Goal: Information Seeking & Learning: Compare options

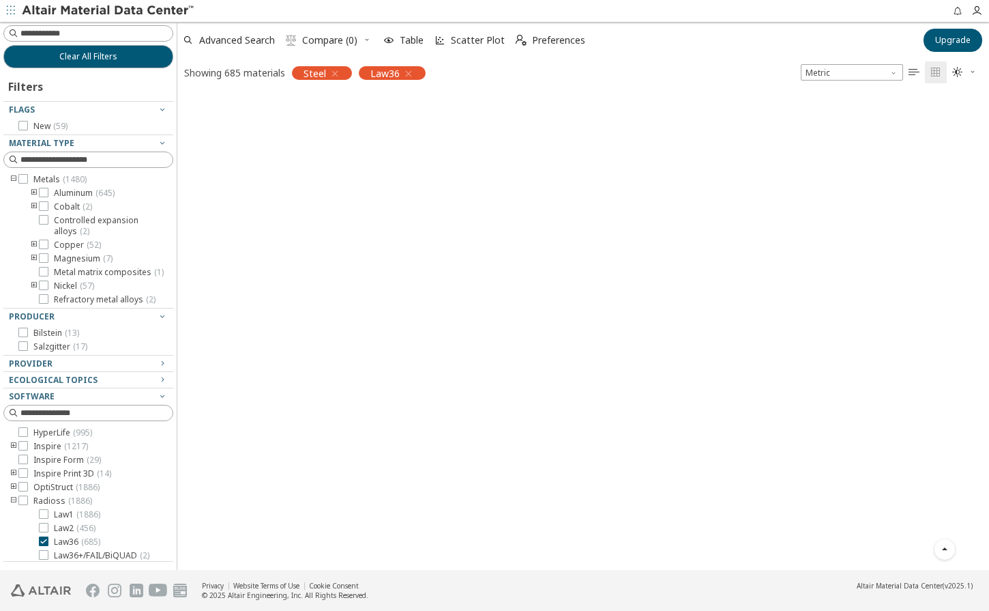
scroll to position [473, 802]
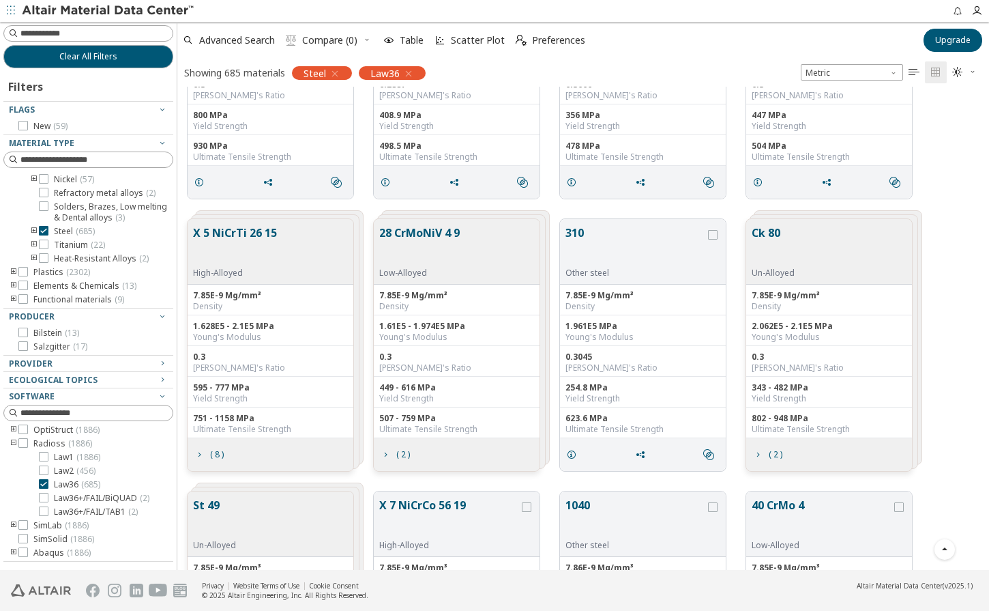
click at [914, 44] on div "Advanced Search  Compare (0) Table Scatter Plot  Preferences" at bounding box center [546, 40] width 738 height 30
click at [40, 230] on icon at bounding box center [44, 231] width 10 height 10
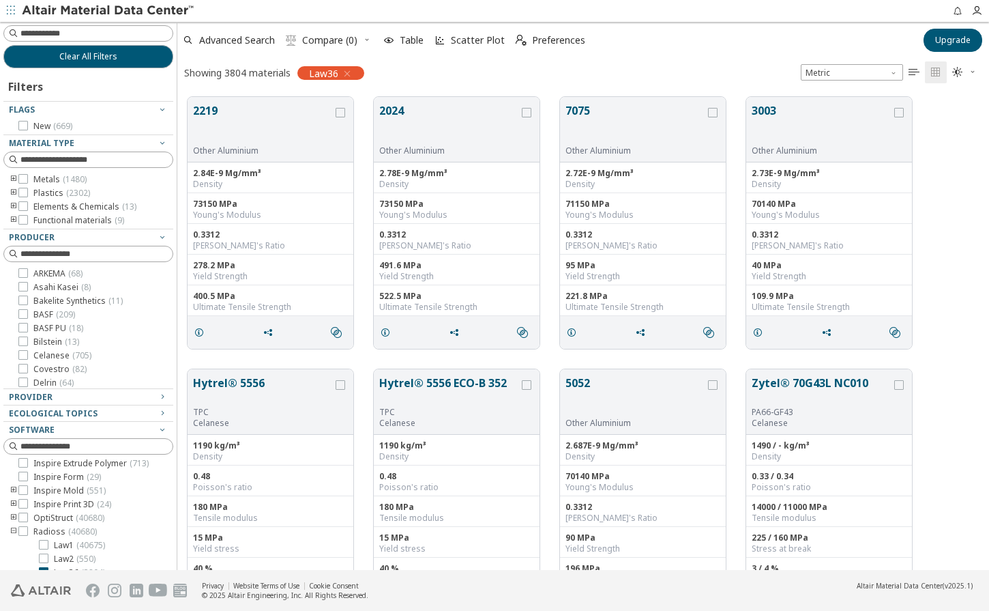
scroll to position [123, 0]
click at [13, 195] on icon "toogle group" at bounding box center [14, 193] width 10 height 11
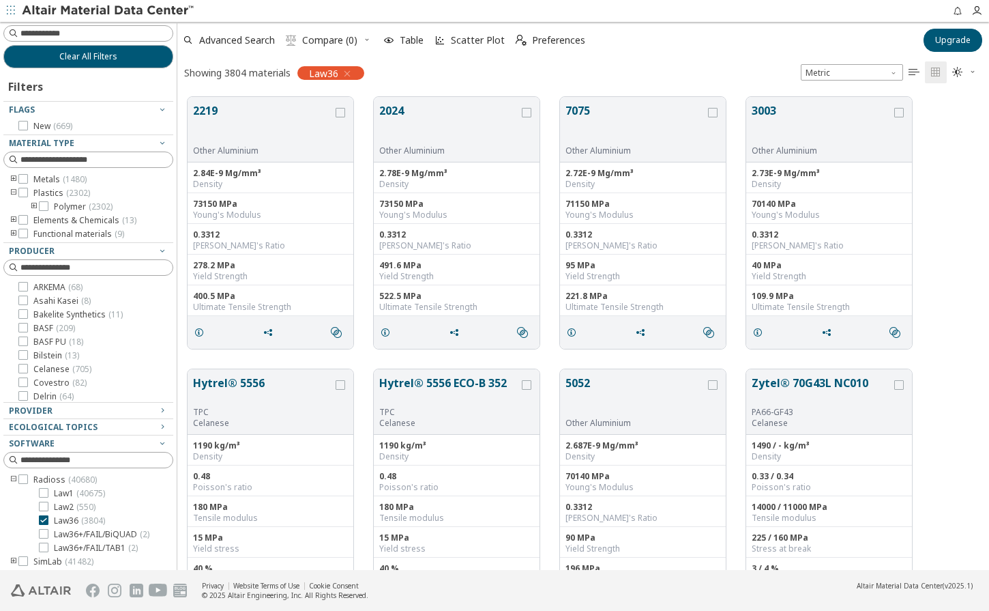
click at [29, 205] on icon "toogle group" at bounding box center [34, 206] width 10 height 11
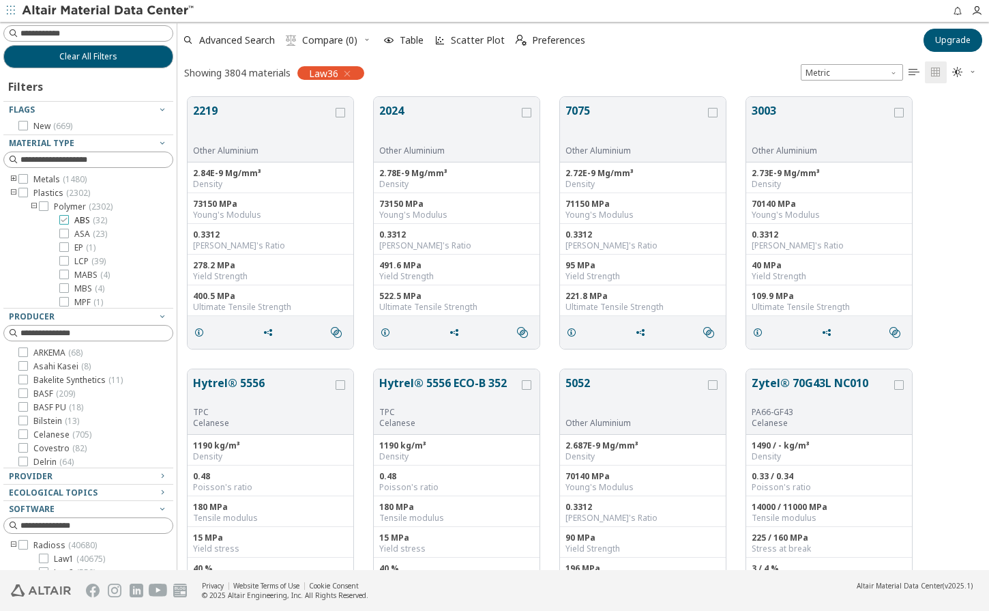
click at [67, 220] on icon at bounding box center [64, 220] width 10 height 10
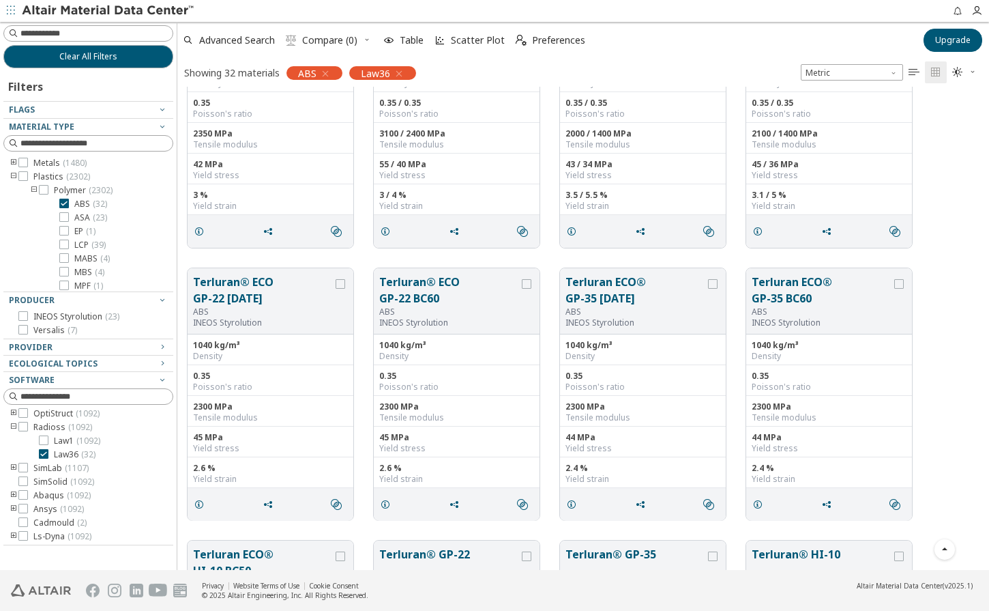
scroll to position [1695, 0]
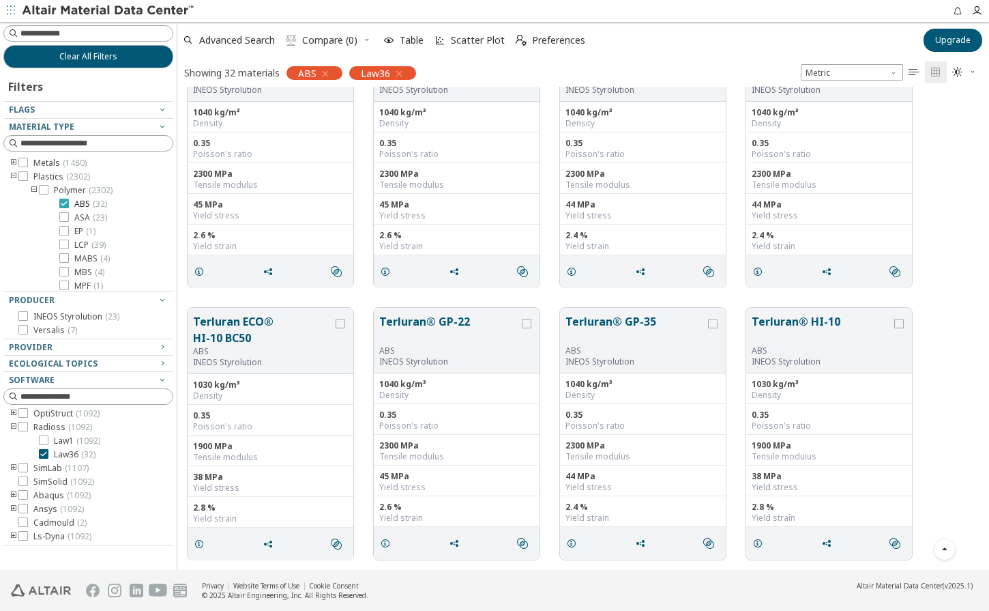
click at [63, 205] on icon at bounding box center [64, 204] width 10 height 10
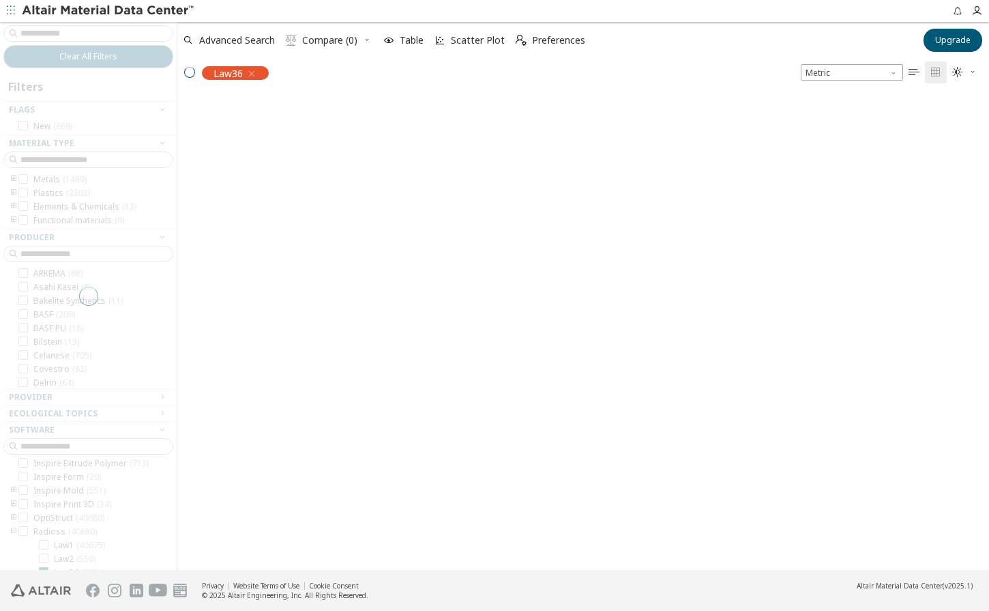
scroll to position [123, 0]
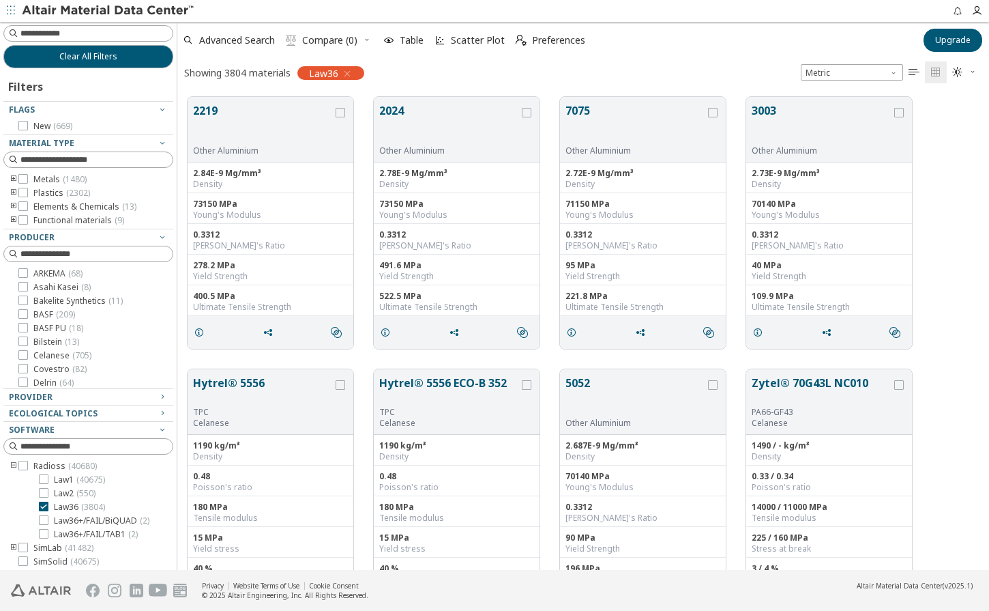
click at [14, 194] on icon "toogle group" at bounding box center [14, 193] width 10 height 11
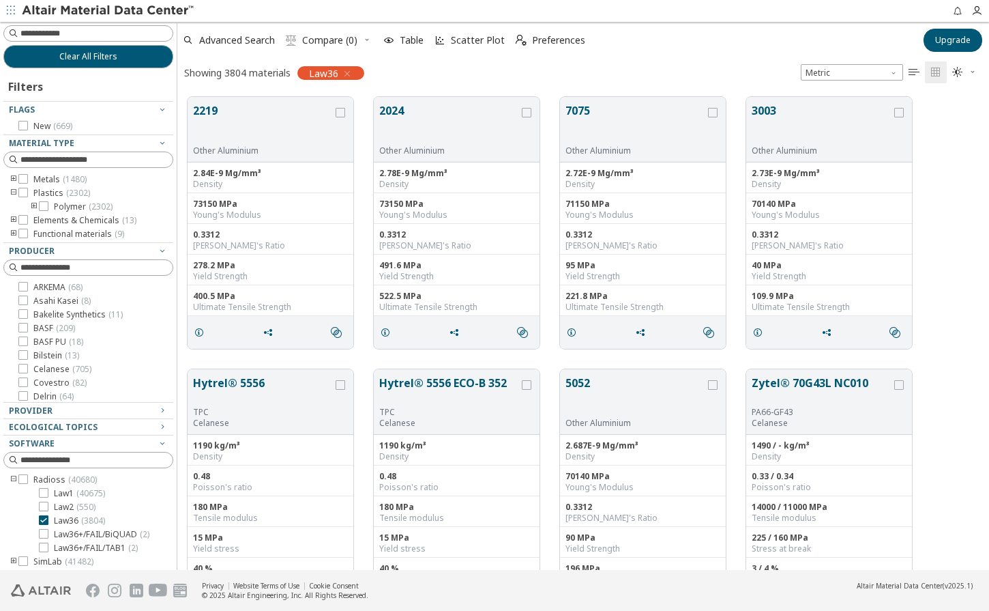
click at [32, 207] on icon "toogle group" at bounding box center [34, 206] width 10 height 11
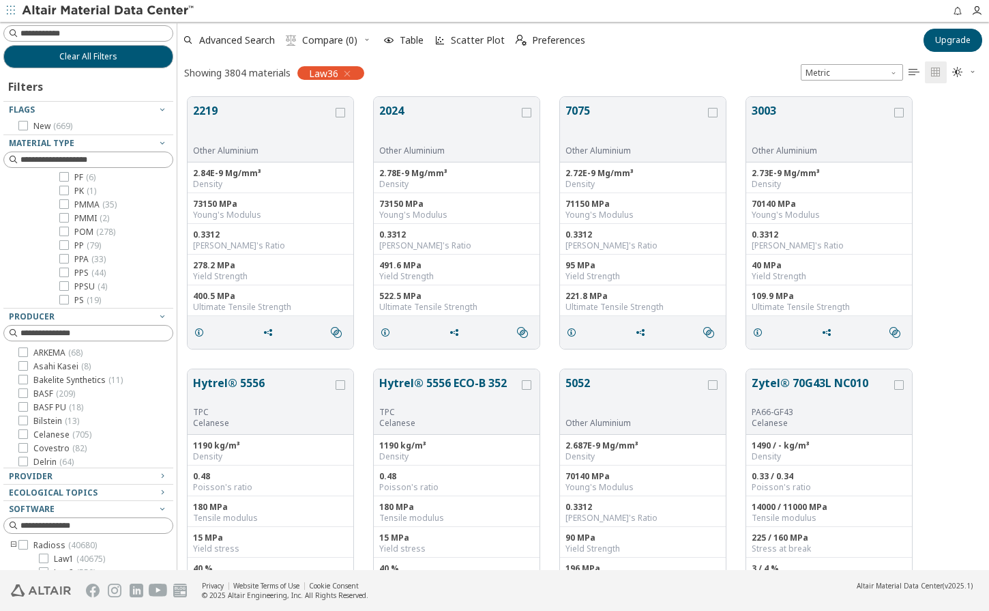
scroll to position [546, 0]
click at [68, 219] on div at bounding box center [64, 220] width 10 height 10
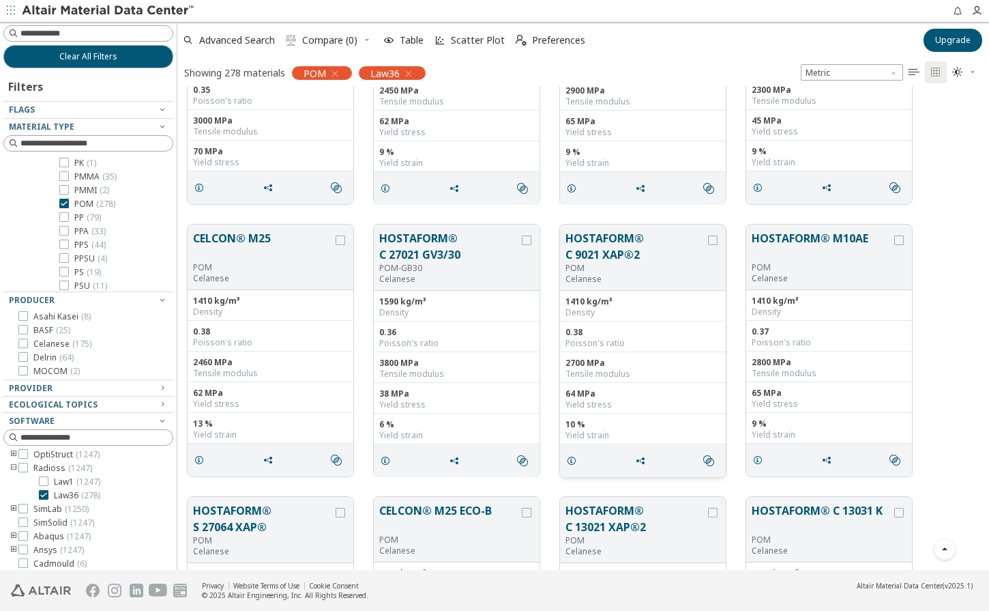
scroll to position [3480, 0]
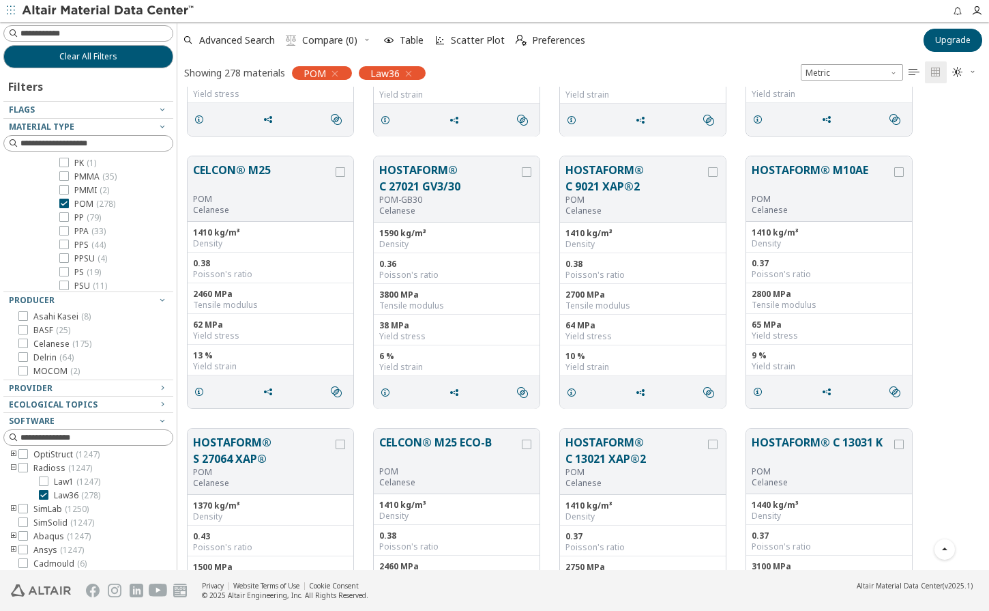
click at [373, 148] on div "CELCON® M25 POM Celanese 1410 kg/m³ Density 0.38 Poisson's ratio 2460 MPa Tensi…" at bounding box center [583, 282] width 812 height 272
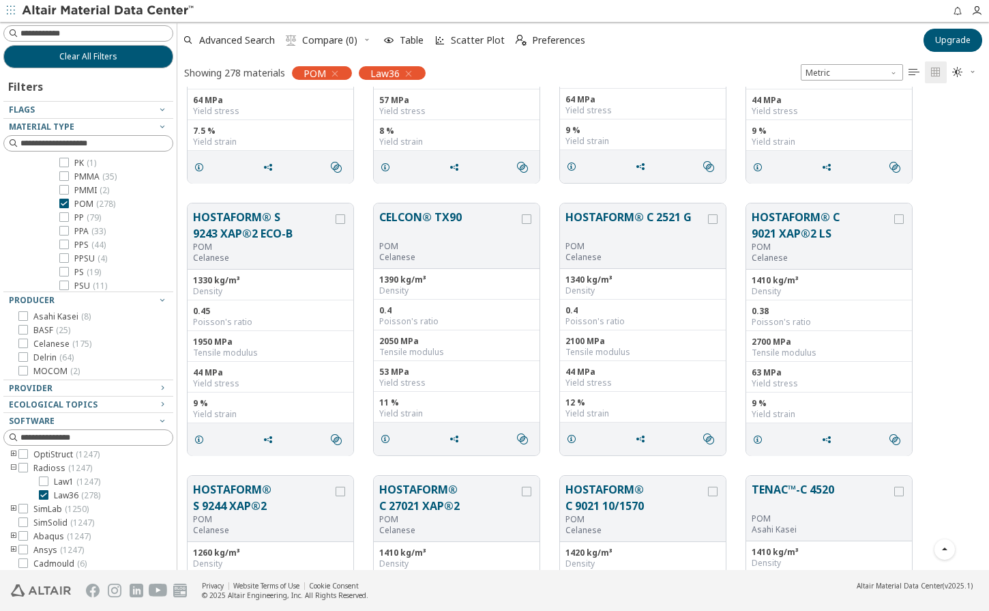
scroll to position [4435, 0]
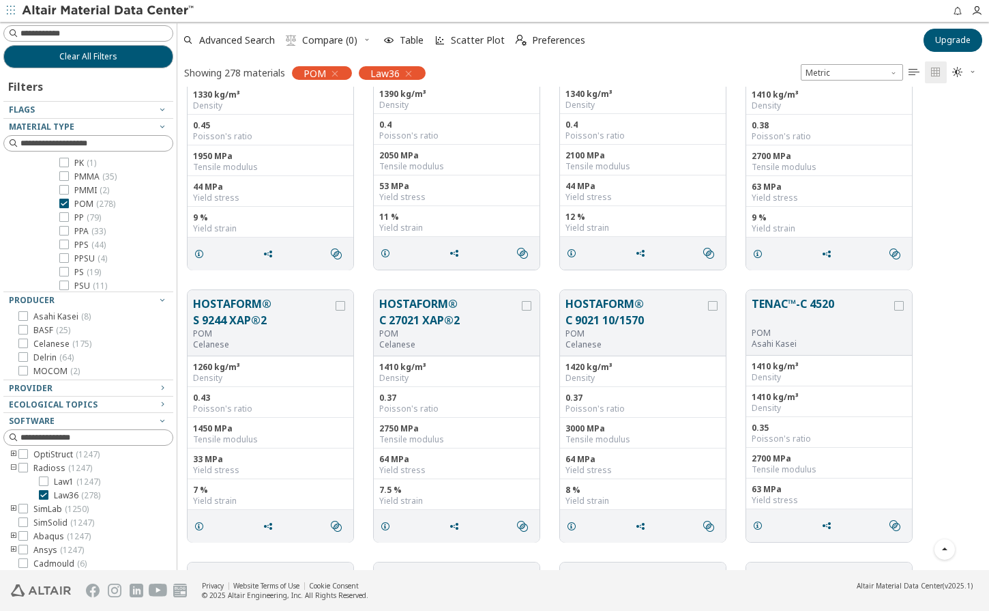
click at [501, 283] on div "HOSTAFORM® S 9244 XAP®2 POM Celanese 1260 kg/m³ Density 0.43 Poisson's ratio 14…" at bounding box center [583, 416] width 812 height 272
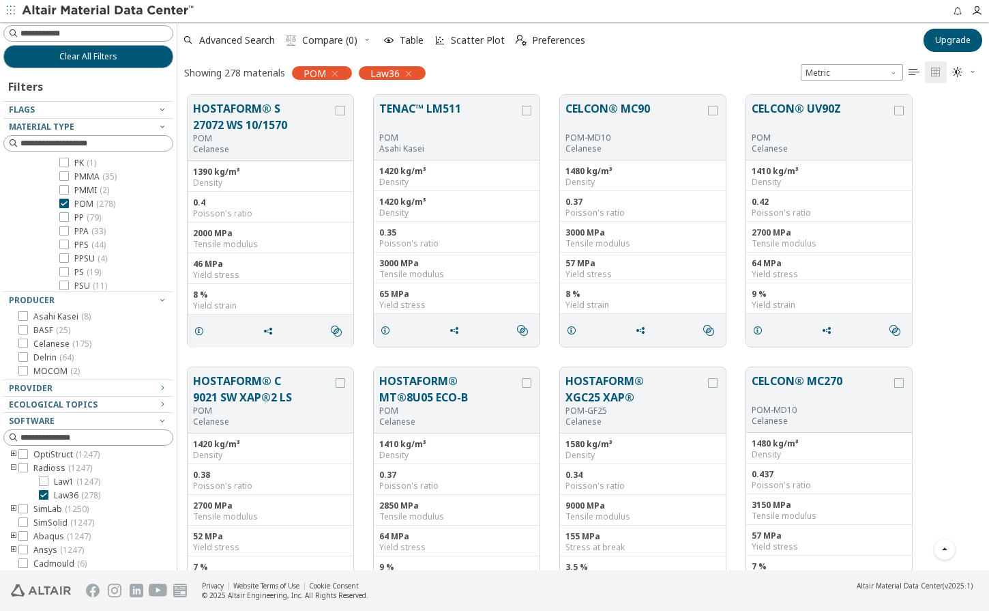
scroll to position [7641, 0]
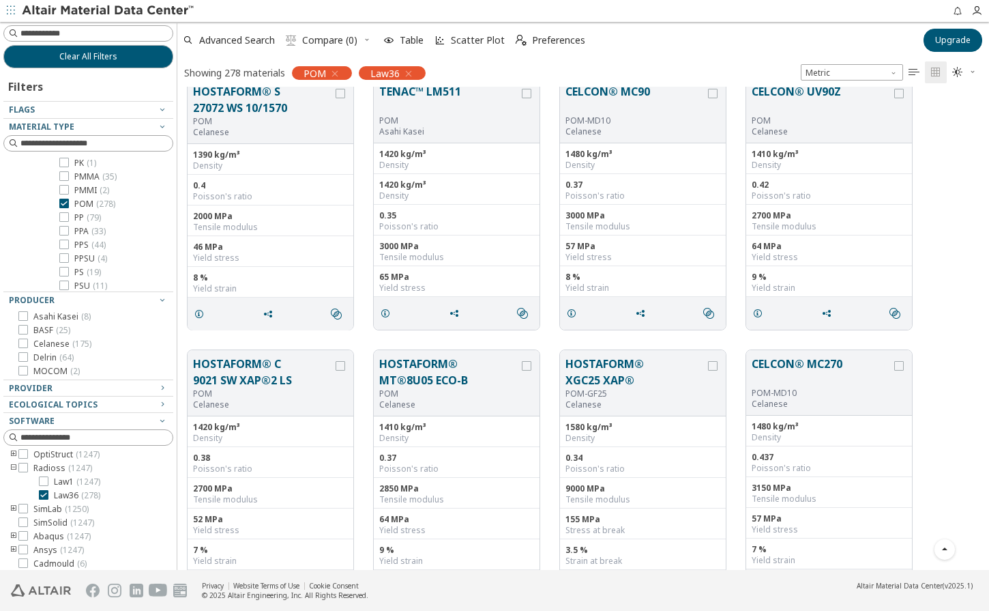
click at [536, 342] on div "HOSTAFORM® C 9021 SW XAP®2 LS POM Celanese 1420 kg/m³ Density 0.38 Poisson's ra…" at bounding box center [583, 476] width 812 height 272
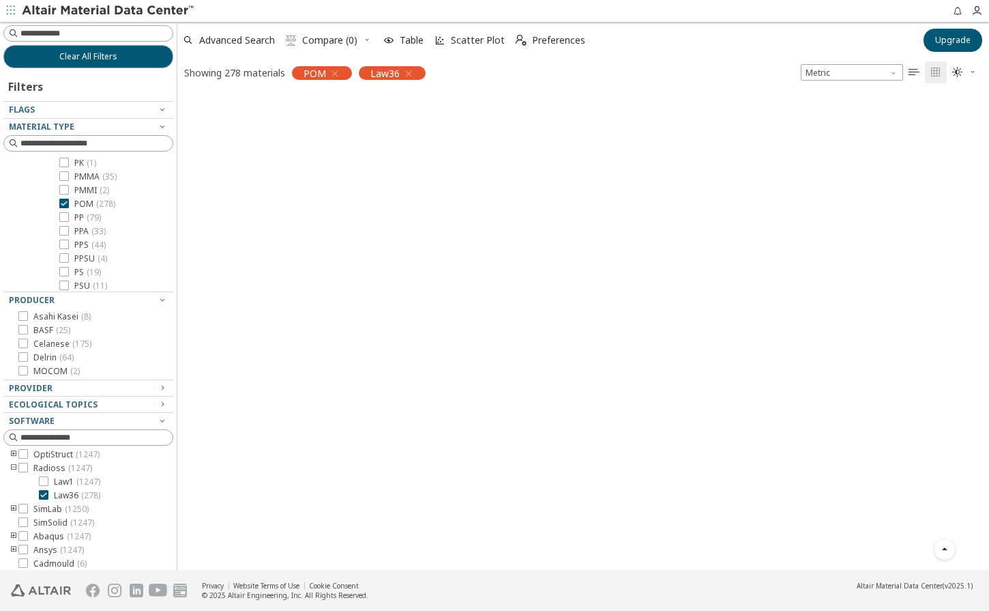
scroll to position [0, 0]
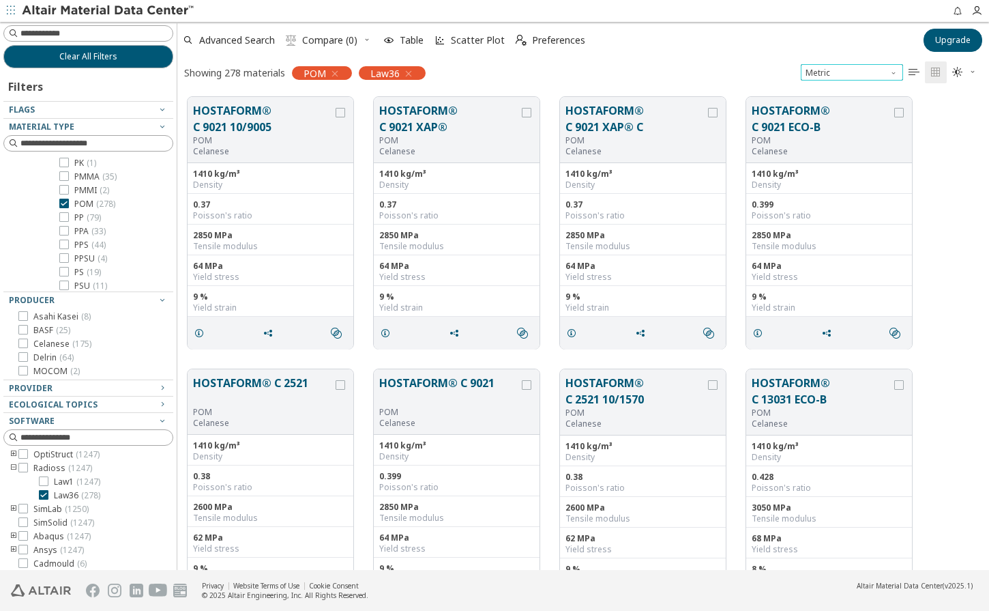
click at [893, 73] on span "Unit System" at bounding box center [895, 69] width 11 height 11
click at [754, 86] on div "Showing 278 materials POM Law36 Metric   " at bounding box center [583, 72] width 812 height 29
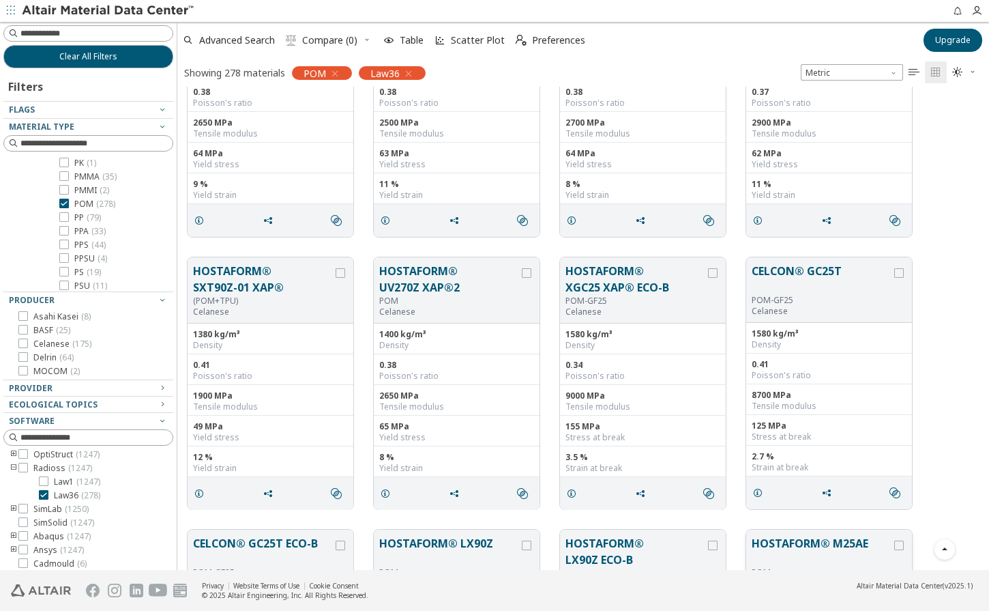
scroll to position [8817, 0]
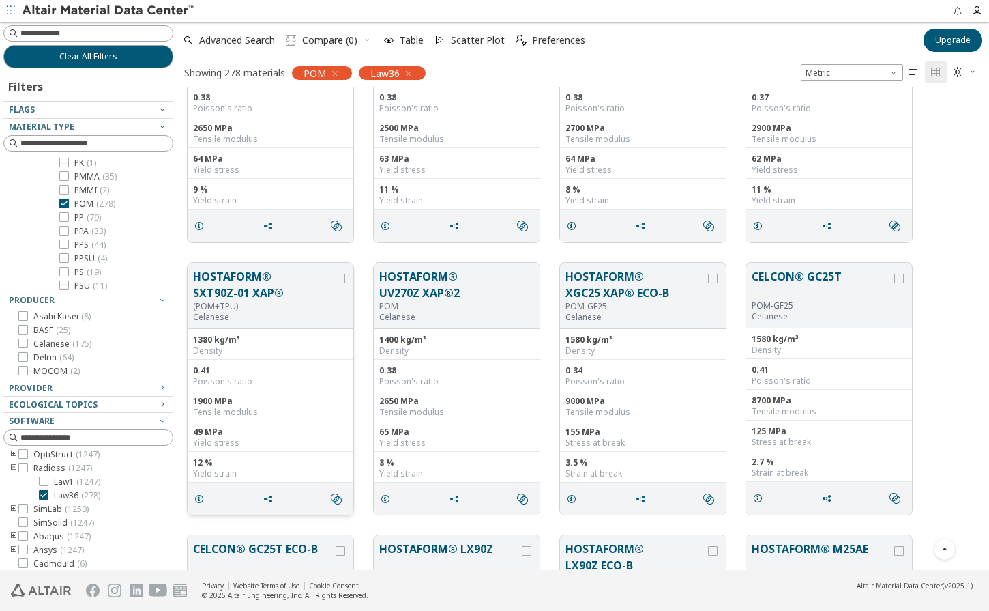
click at [227, 286] on button "HOSTAFORM® SXT90Z-01 XAP®" at bounding box center [263, 284] width 140 height 33
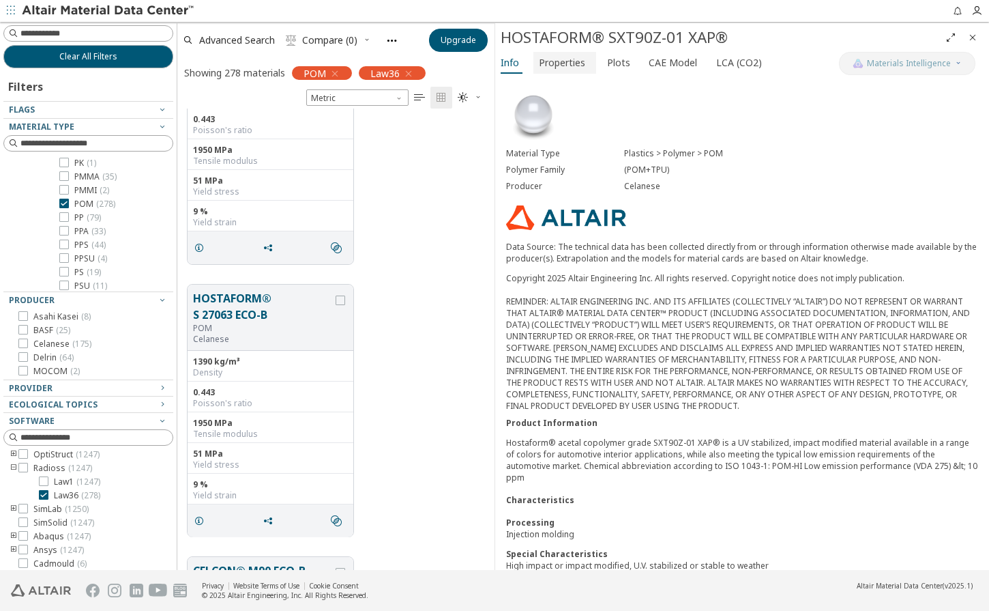
click at [559, 63] on span "Properties" at bounding box center [562, 63] width 46 height 22
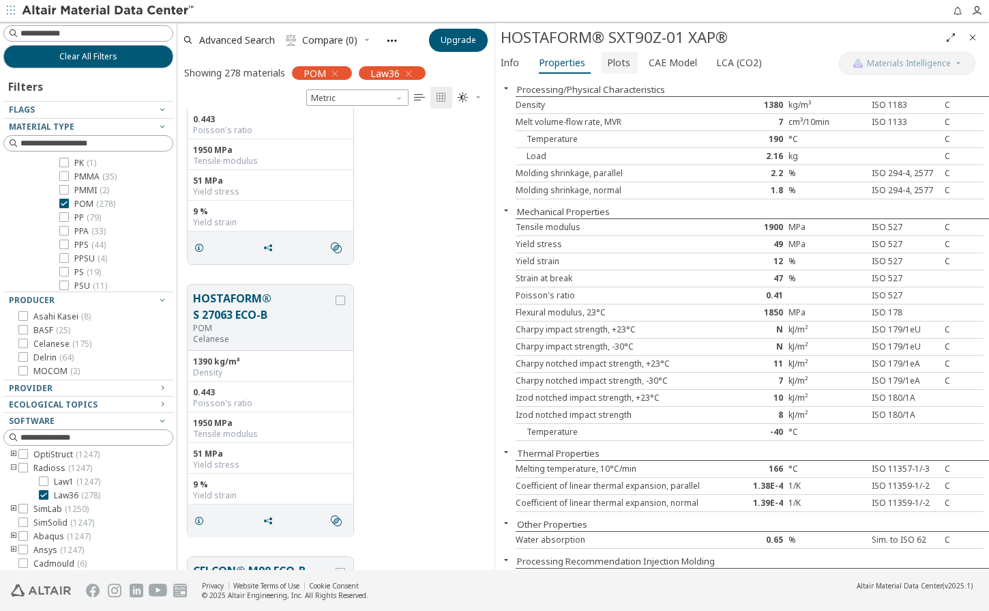
click at [618, 59] on span "Plots" at bounding box center [618, 63] width 23 height 22
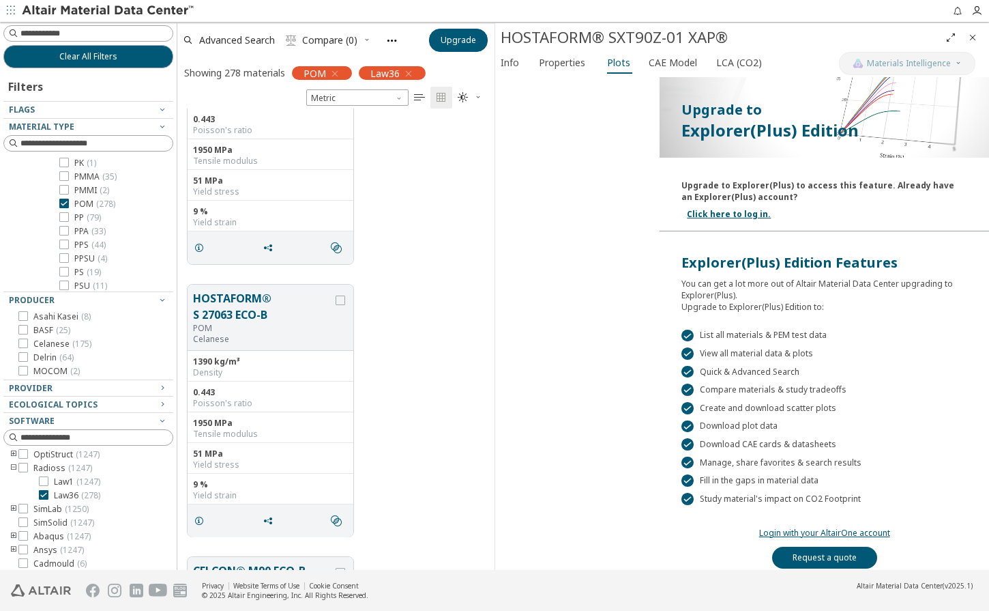
scroll to position [101, 0]
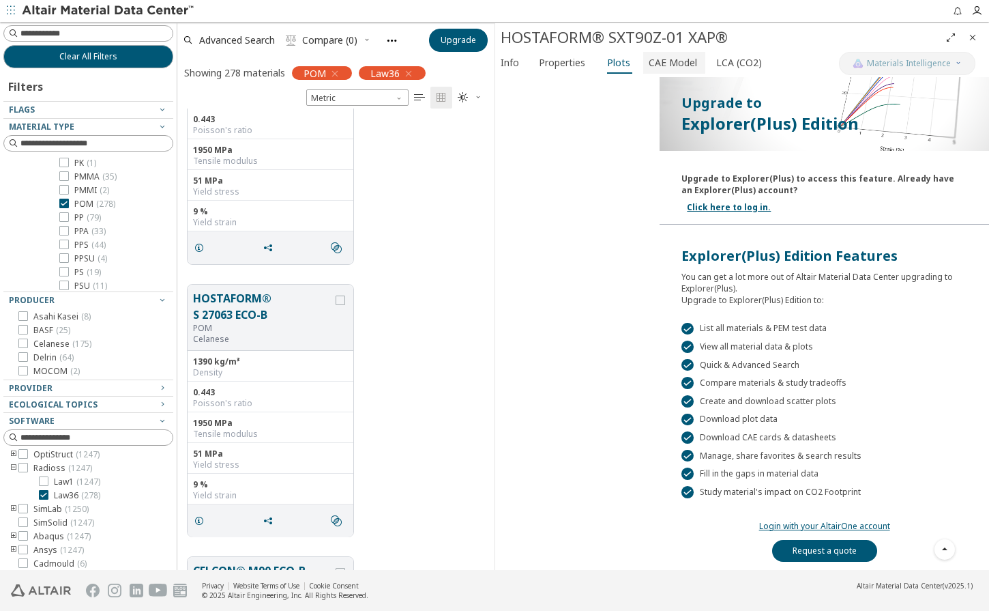
click at [656, 63] on span "CAE Model" at bounding box center [673, 63] width 48 height 22
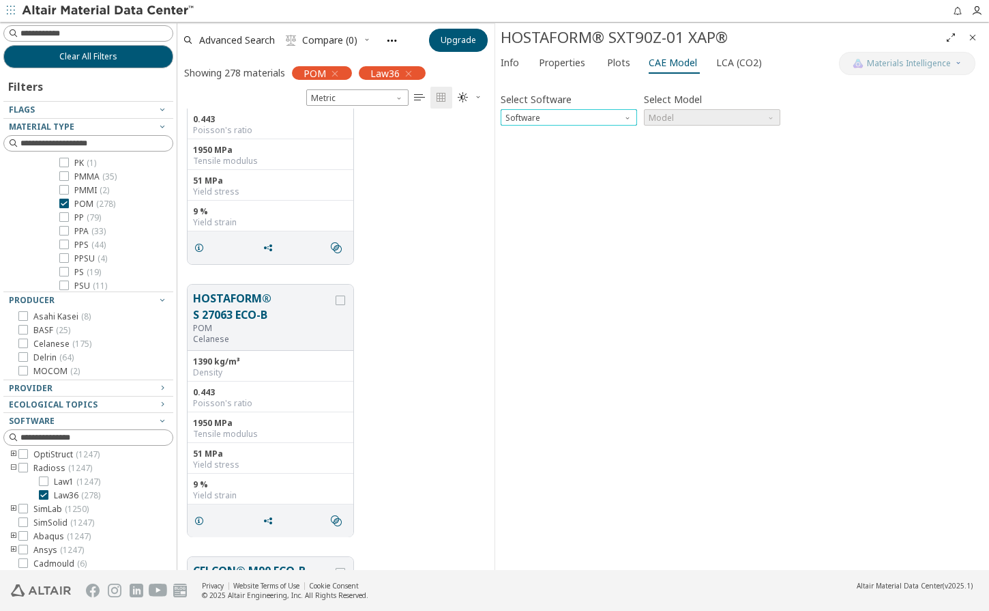
click at [630, 117] on span "Software" at bounding box center [629, 114] width 11 height 11
click at [577, 161] on button "Radioss" at bounding box center [569, 166] width 136 height 16
click at [759, 115] on span "Model" at bounding box center [712, 117] width 136 height 16
click at [699, 151] on span "Law36" at bounding box center [713, 151] width 126 height 10
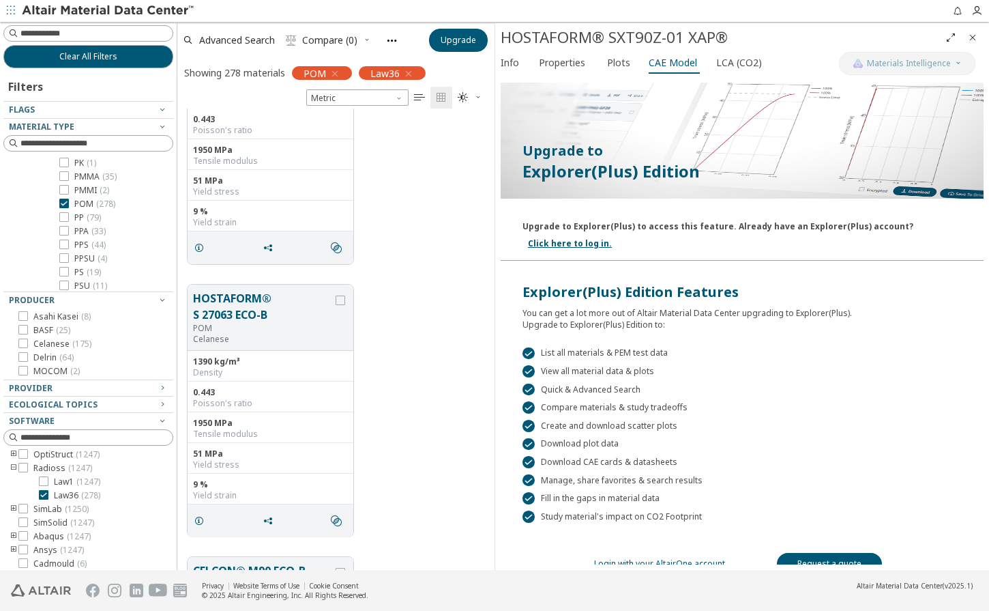
scroll to position [127, 0]
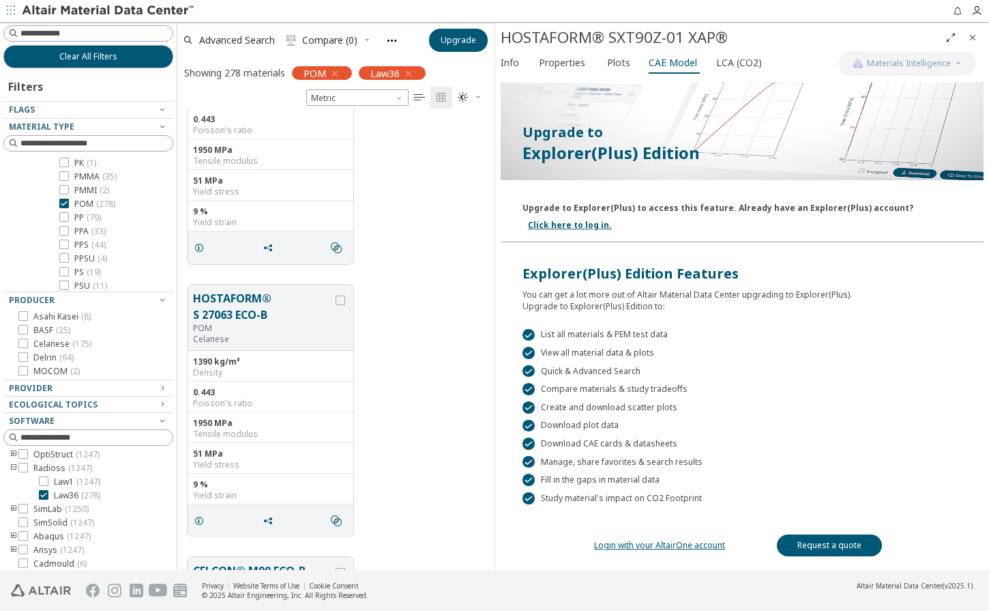
click at [678, 547] on link "Login with your AltairOne account" at bounding box center [659, 545] width 131 height 12
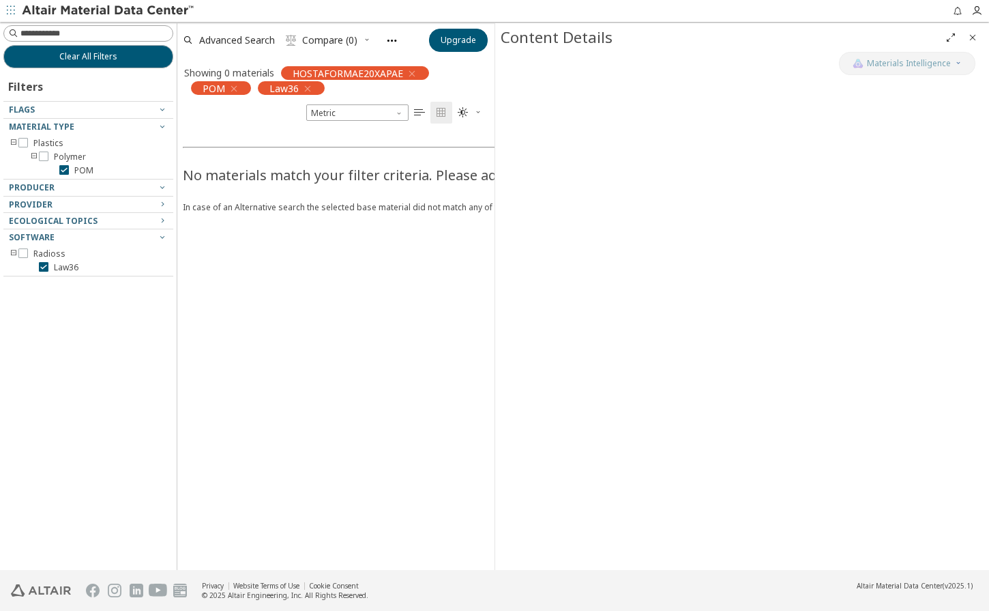
click at [413, 71] on icon "button" at bounding box center [412, 73] width 11 height 11
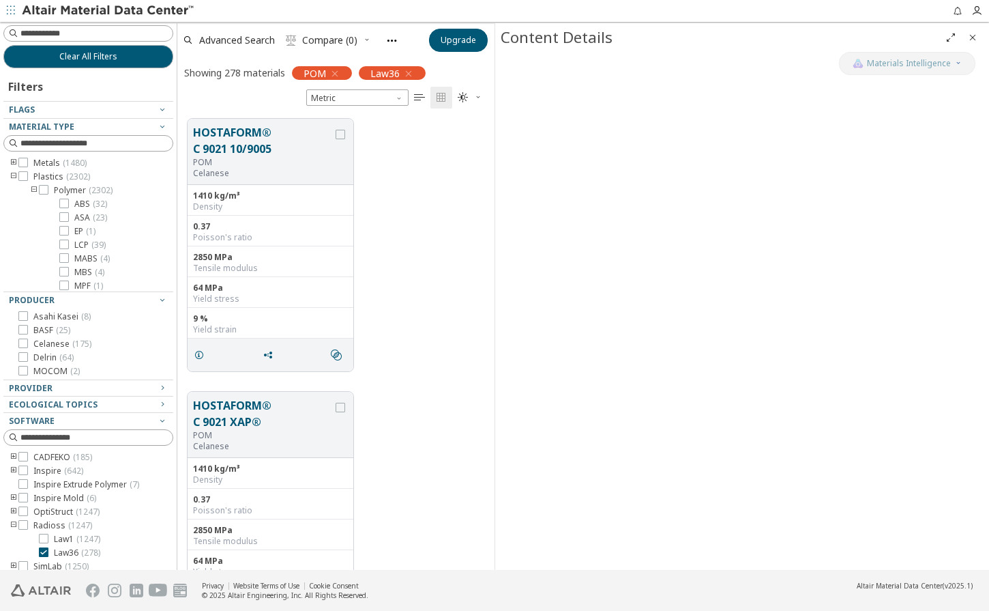
scroll to position [451, 307]
click at [974, 37] on icon "Close" at bounding box center [972, 37] width 11 height 11
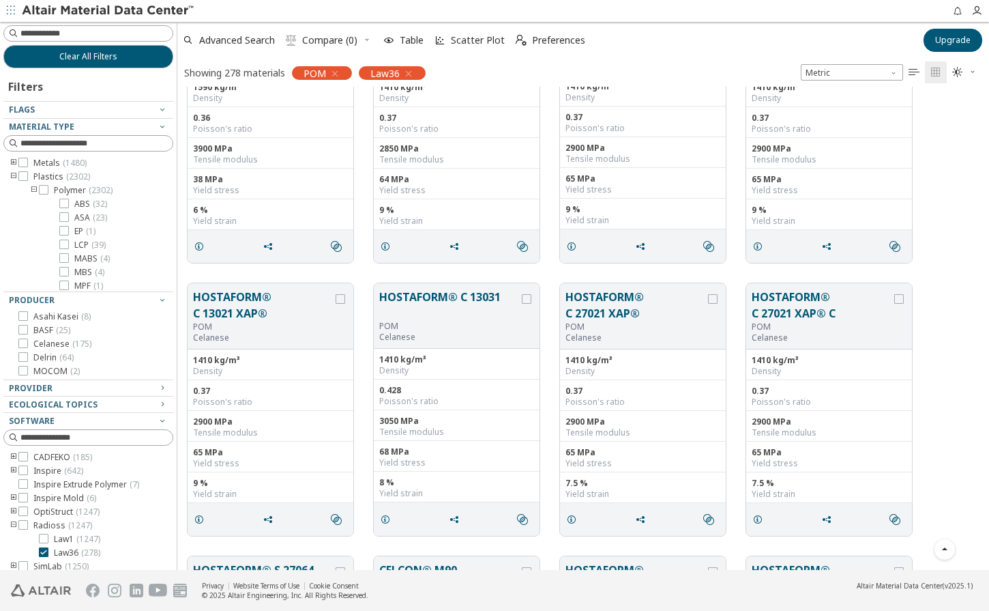
scroll to position [1365, 0]
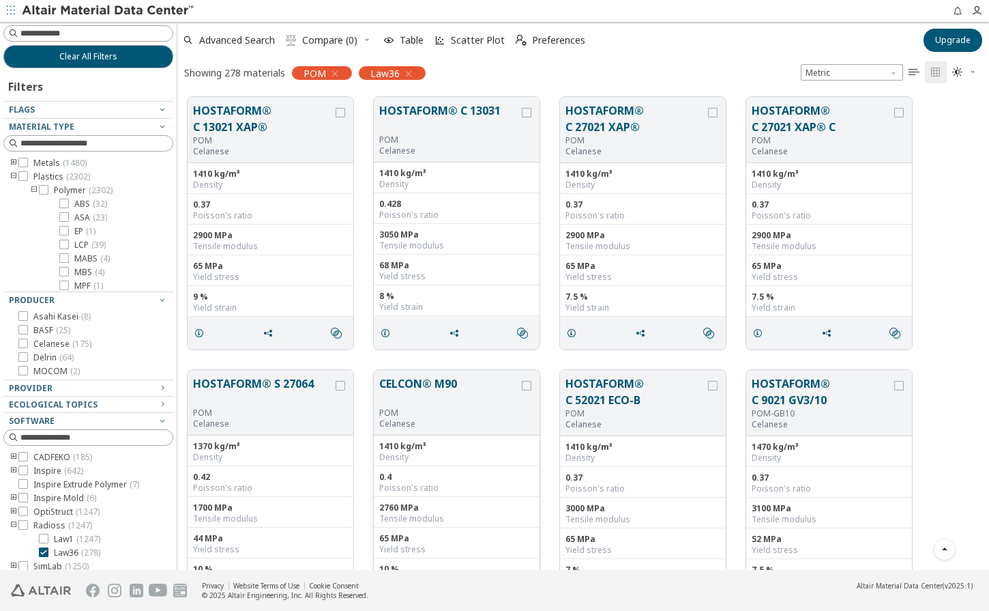
click at [423, 385] on button "CELCON® M90" at bounding box center [449, 391] width 140 height 32
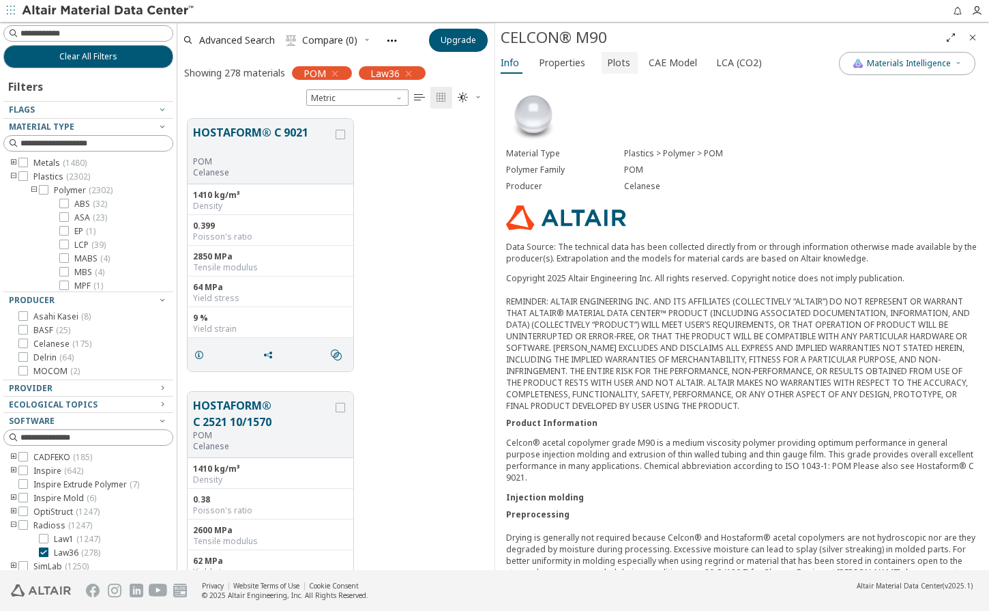
click at [608, 63] on span "Plots" at bounding box center [618, 63] width 23 height 22
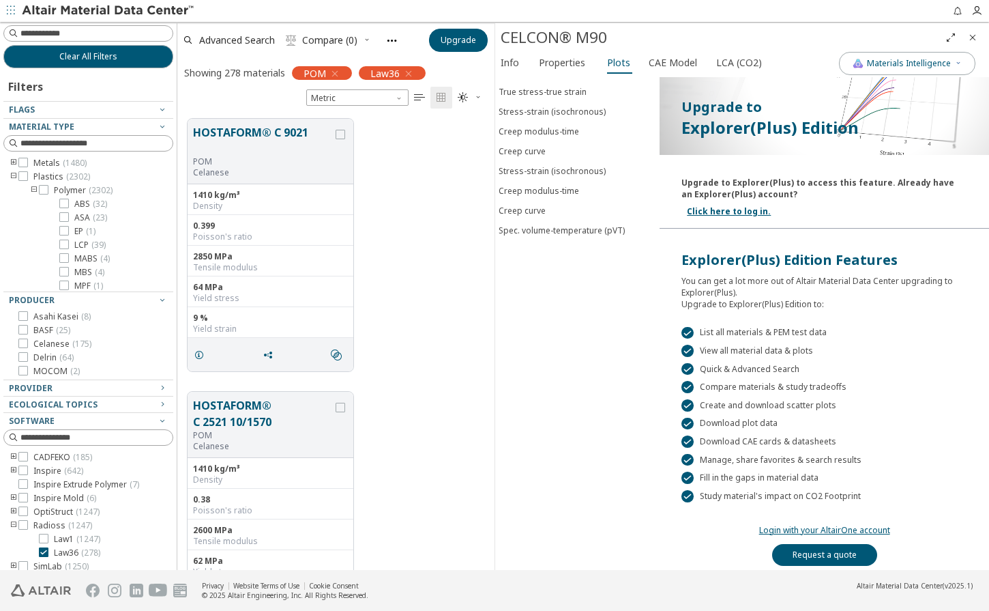
scroll to position [101, 0]
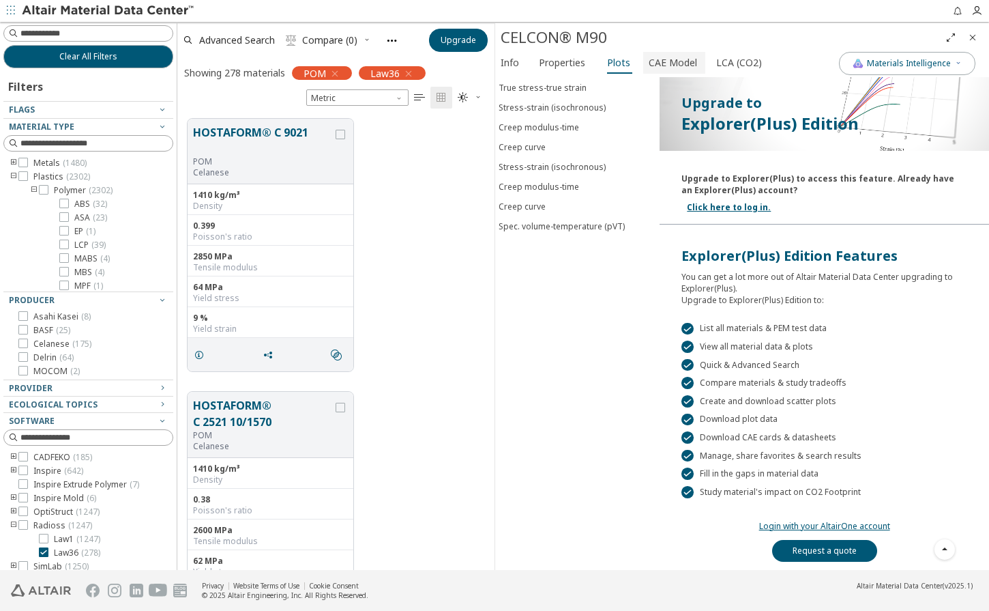
click at [656, 61] on span "CAE Model" at bounding box center [673, 63] width 48 height 22
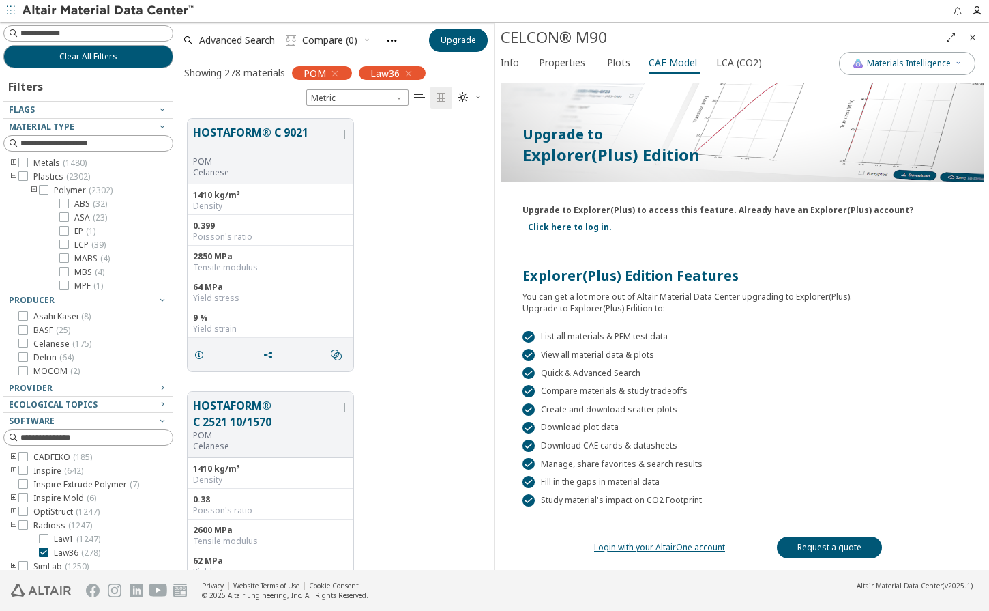
scroll to position [127, 0]
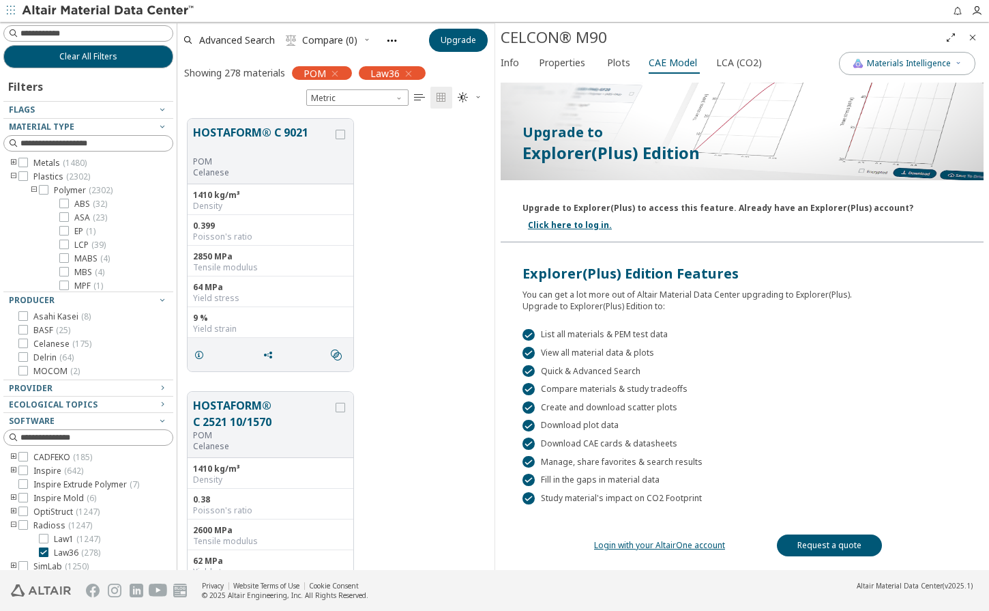
click at [658, 542] on link "Login with your AltairOne account" at bounding box center [659, 545] width 131 height 12
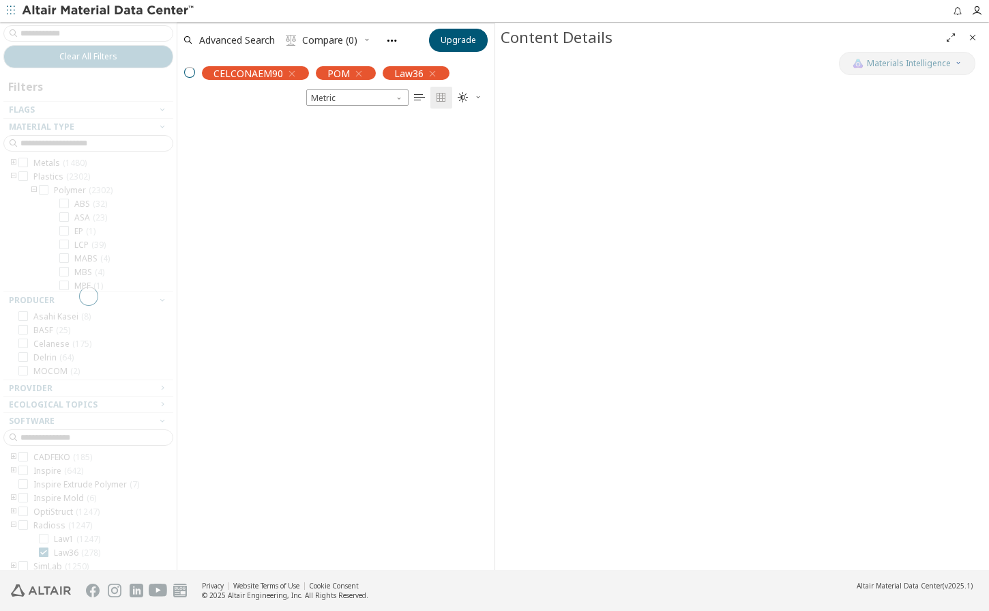
scroll to position [451, 307]
